Goal: Information Seeking & Learning: Learn about a topic

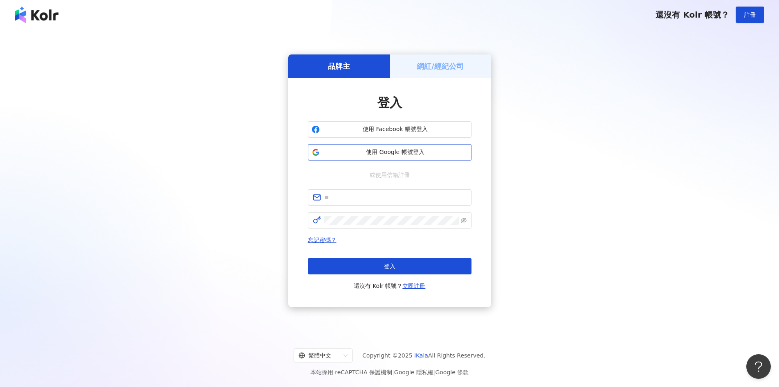
drag, startPoint x: 0, startPoint y: 0, endPoint x: 395, endPoint y: 148, distance: 421.9
click at [394, 148] on button "使用 Google 帳號登入" at bounding box center [390, 152] width 164 height 16
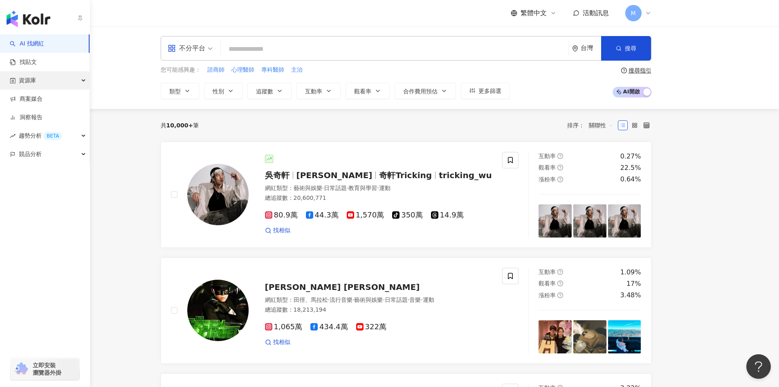
click at [84, 81] on icon "button" at bounding box center [84, 81] width 4 height 0
click at [85, 80] on div "資源庫" at bounding box center [45, 80] width 90 height 18
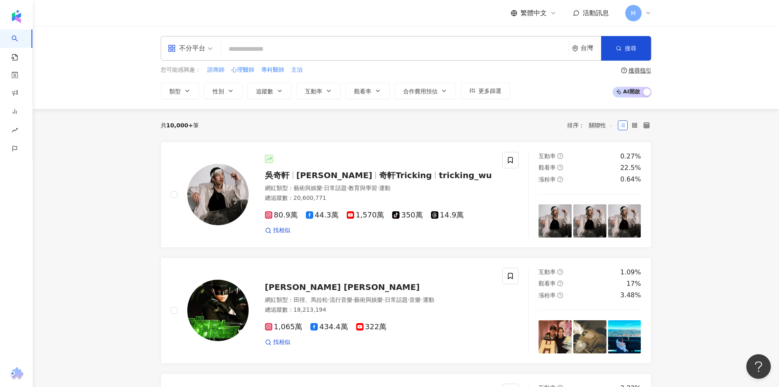
click at [648, 14] on icon at bounding box center [648, 13] width 3 height 2
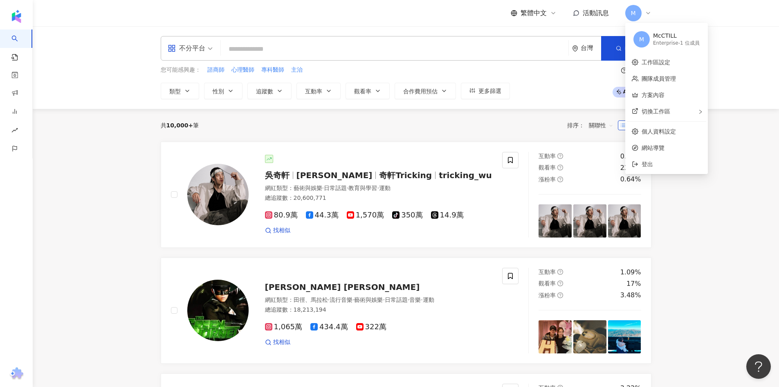
click at [414, 116] on div "共 10,000+ 筆 排序： 關聯性" at bounding box center [406, 125] width 491 height 33
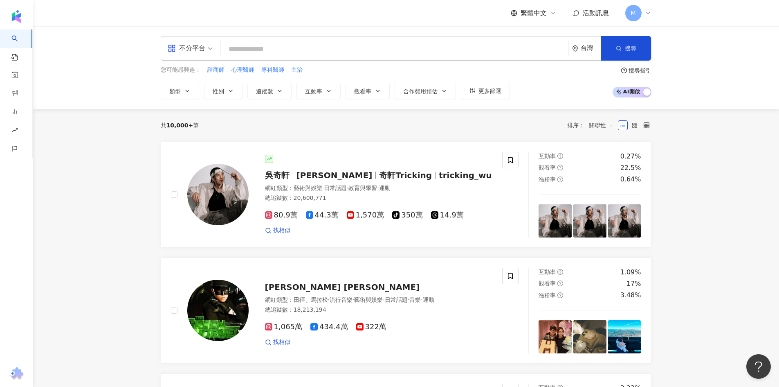
click at [650, 14] on icon at bounding box center [648, 13] width 7 height 7
